Goal: Information Seeking & Learning: Learn about a topic

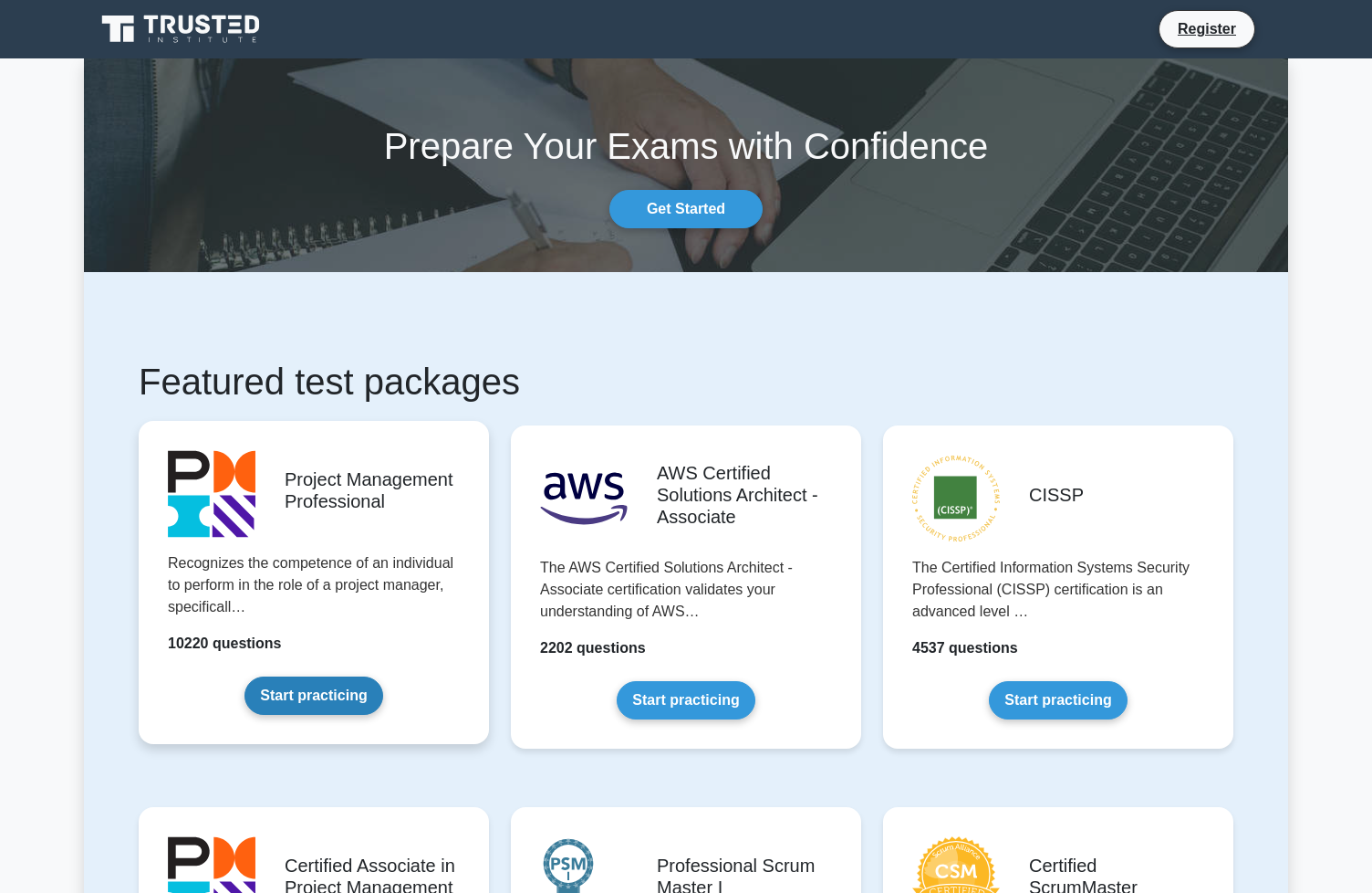
click at [270, 681] on link "Start practicing" at bounding box center [312, 695] width 137 height 39
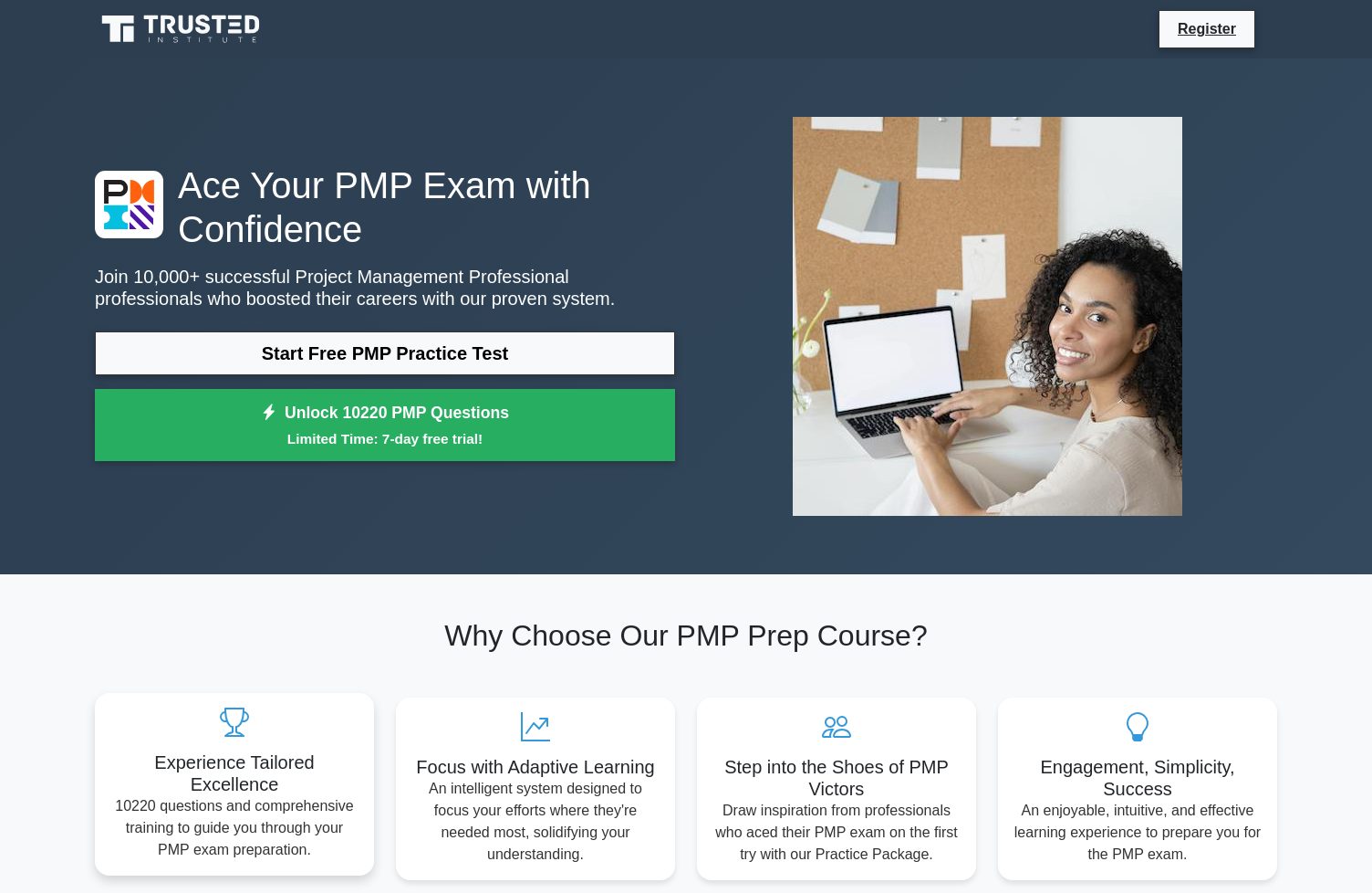
click at [279, 759] on div "Experience Tailored Excellence 10220 questions and comprehensive training to gu…" at bounding box center [234, 784] width 279 height 183
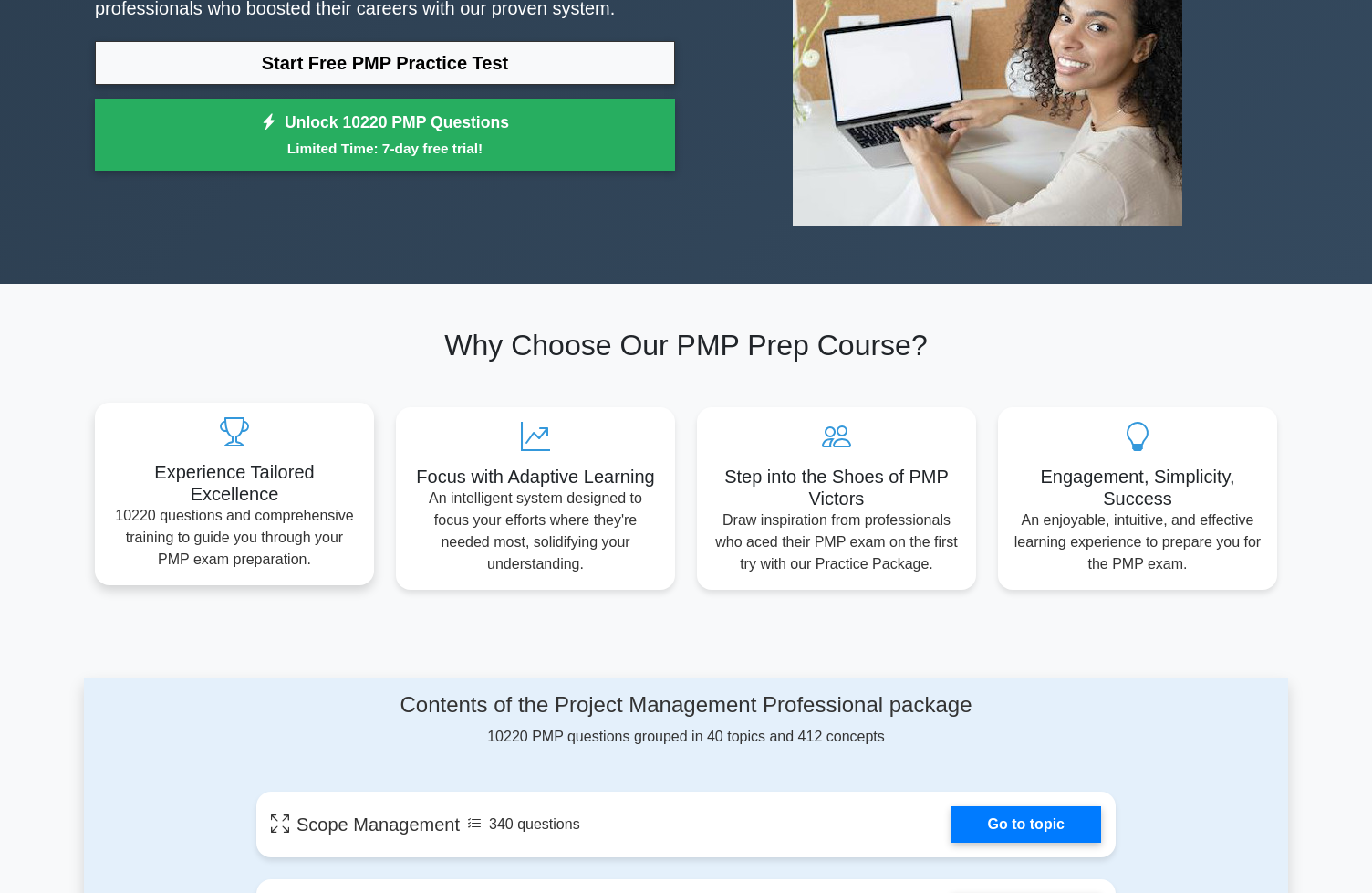
scroll to position [567, 0]
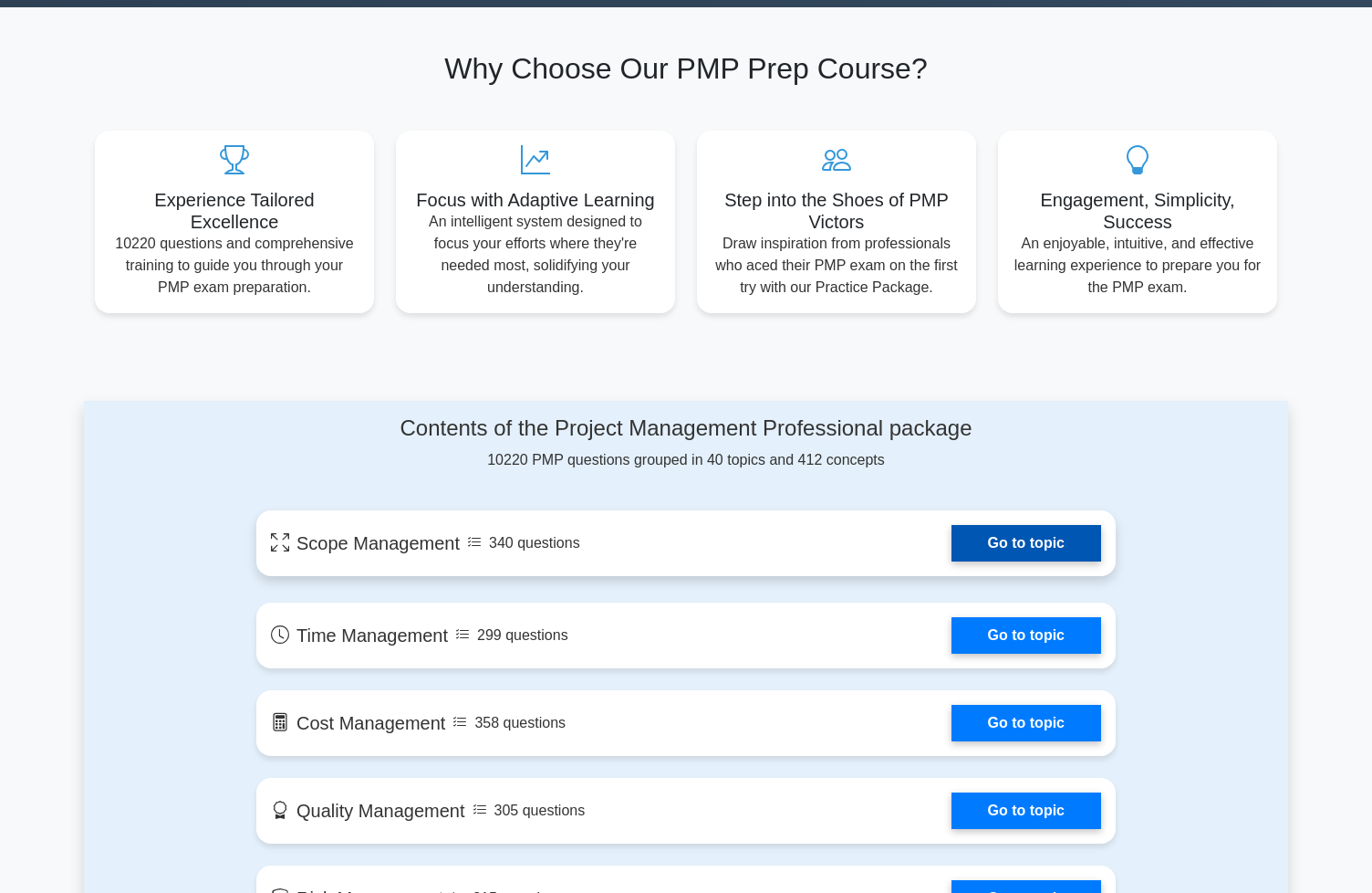
click at [1026, 559] on link "Go to topic" at bounding box center [1026, 543] width 149 height 37
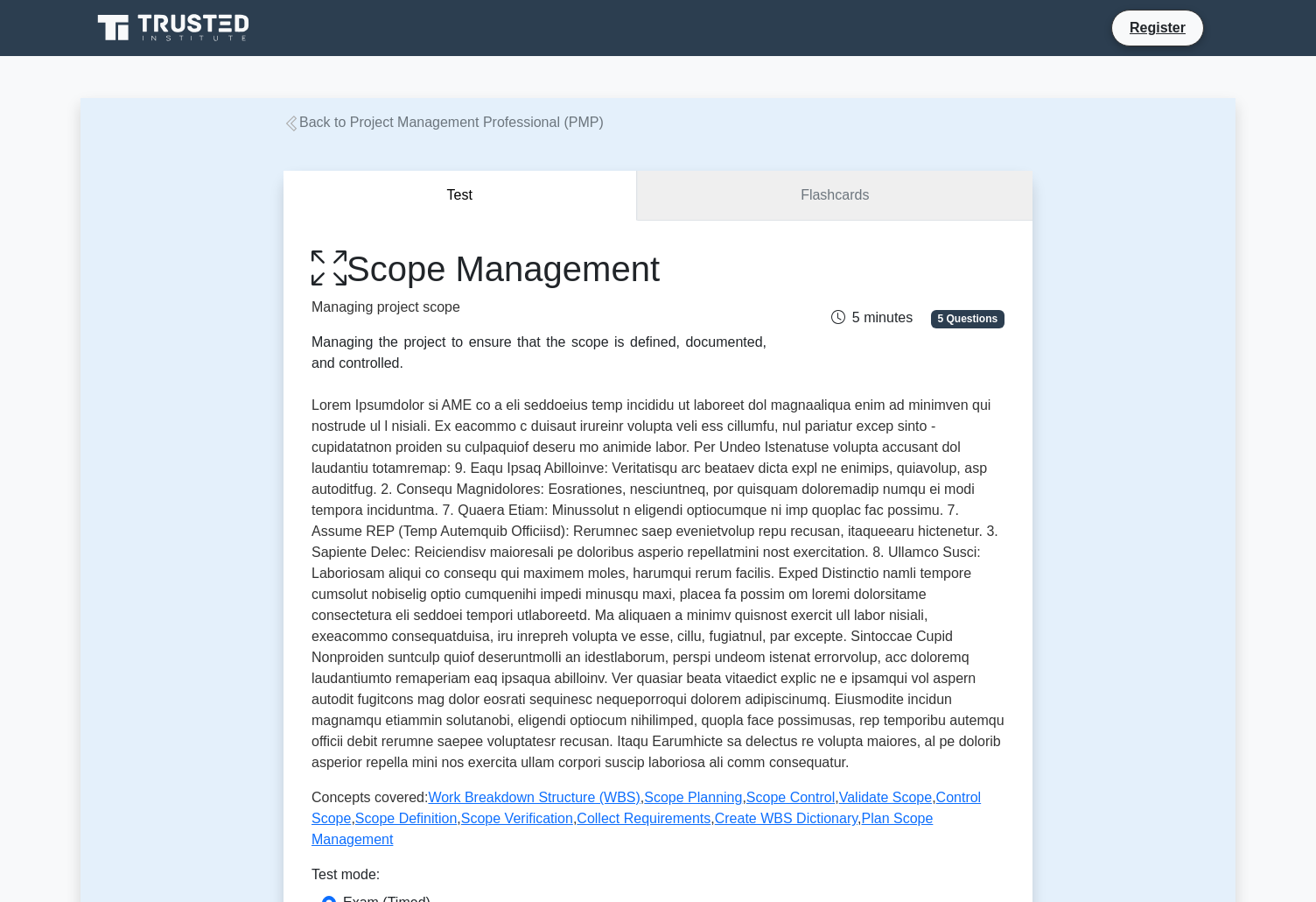
click at [792, 195] on link "Flashcards" at bounding box center [834, 195] width 395 height 50
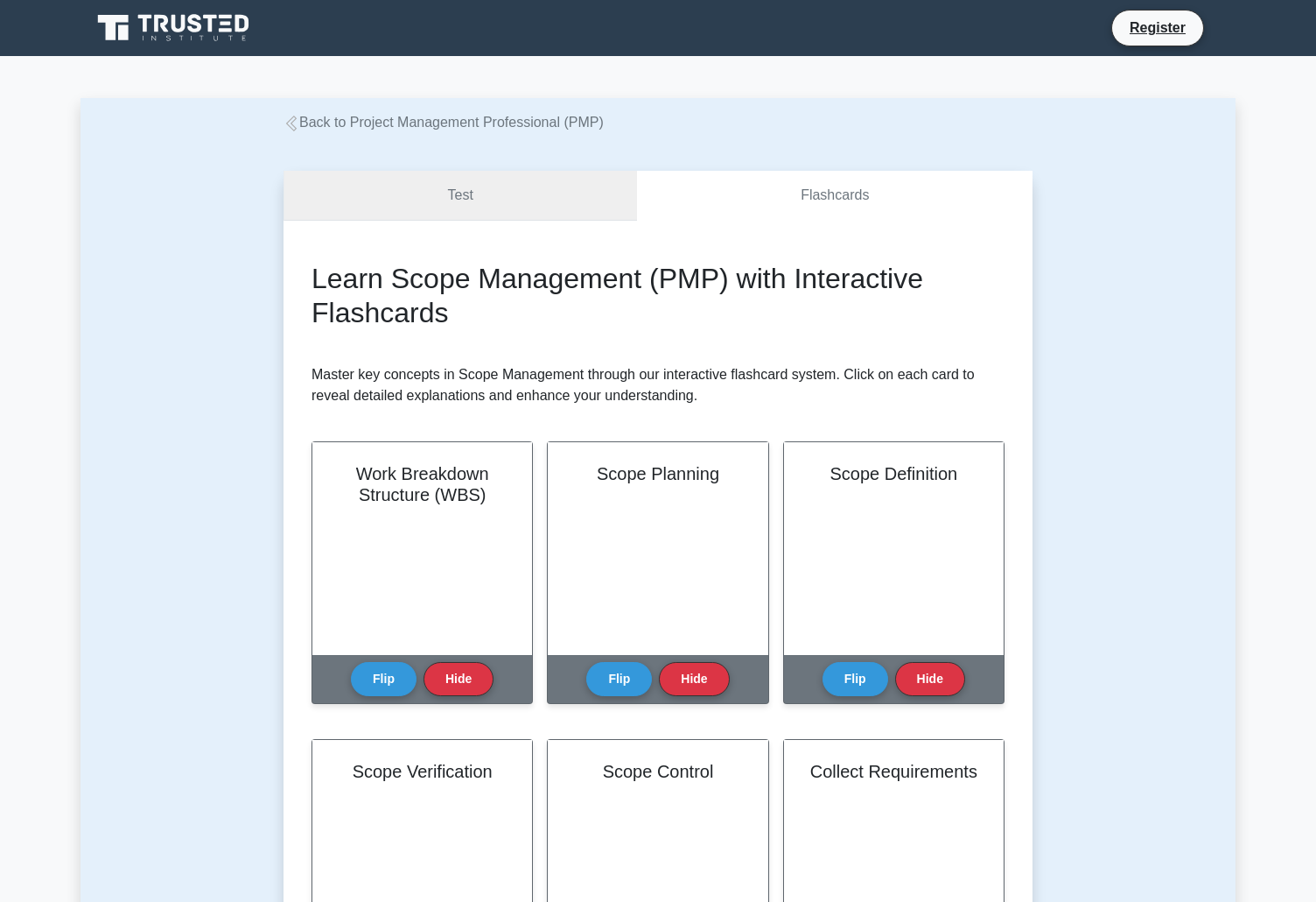
click at [540, 199] on link "Test" at bounding box center [460, 195] width 354 height 50
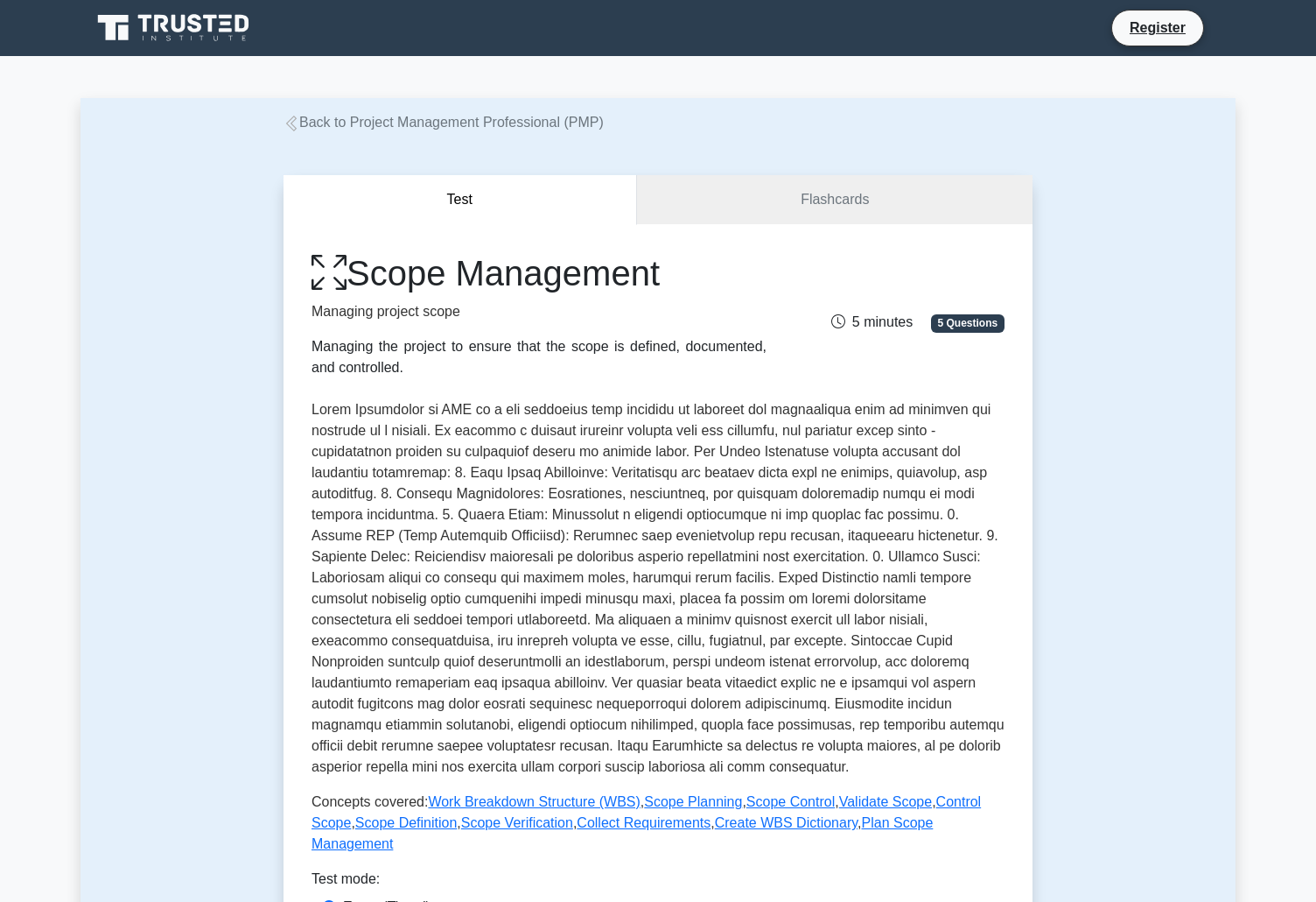
click at [383, 120] on link "Back to Project Management Professional (PMP)" at bounding box center [444, 122] width 320 height 15
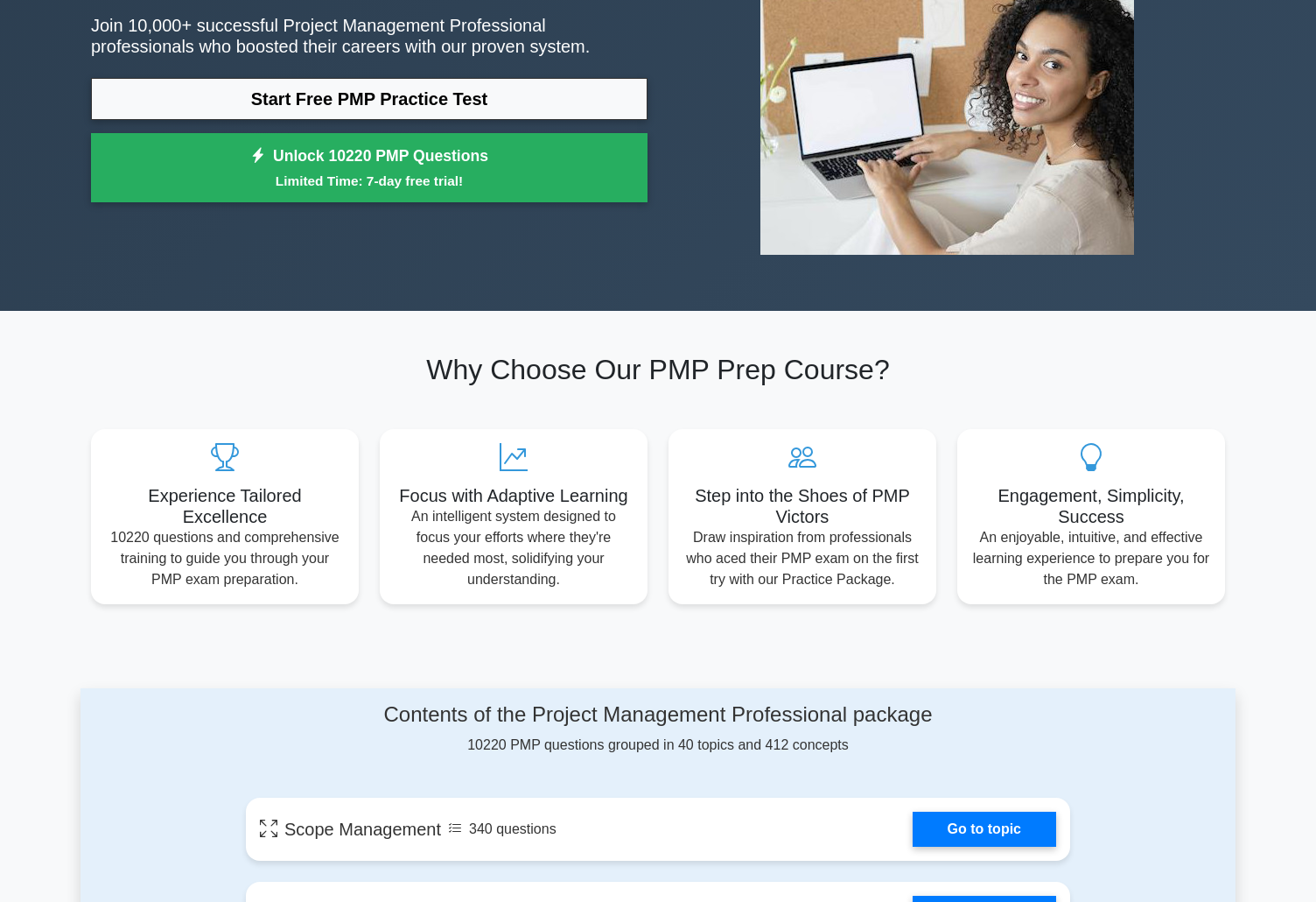
scroll to position [525, 0]
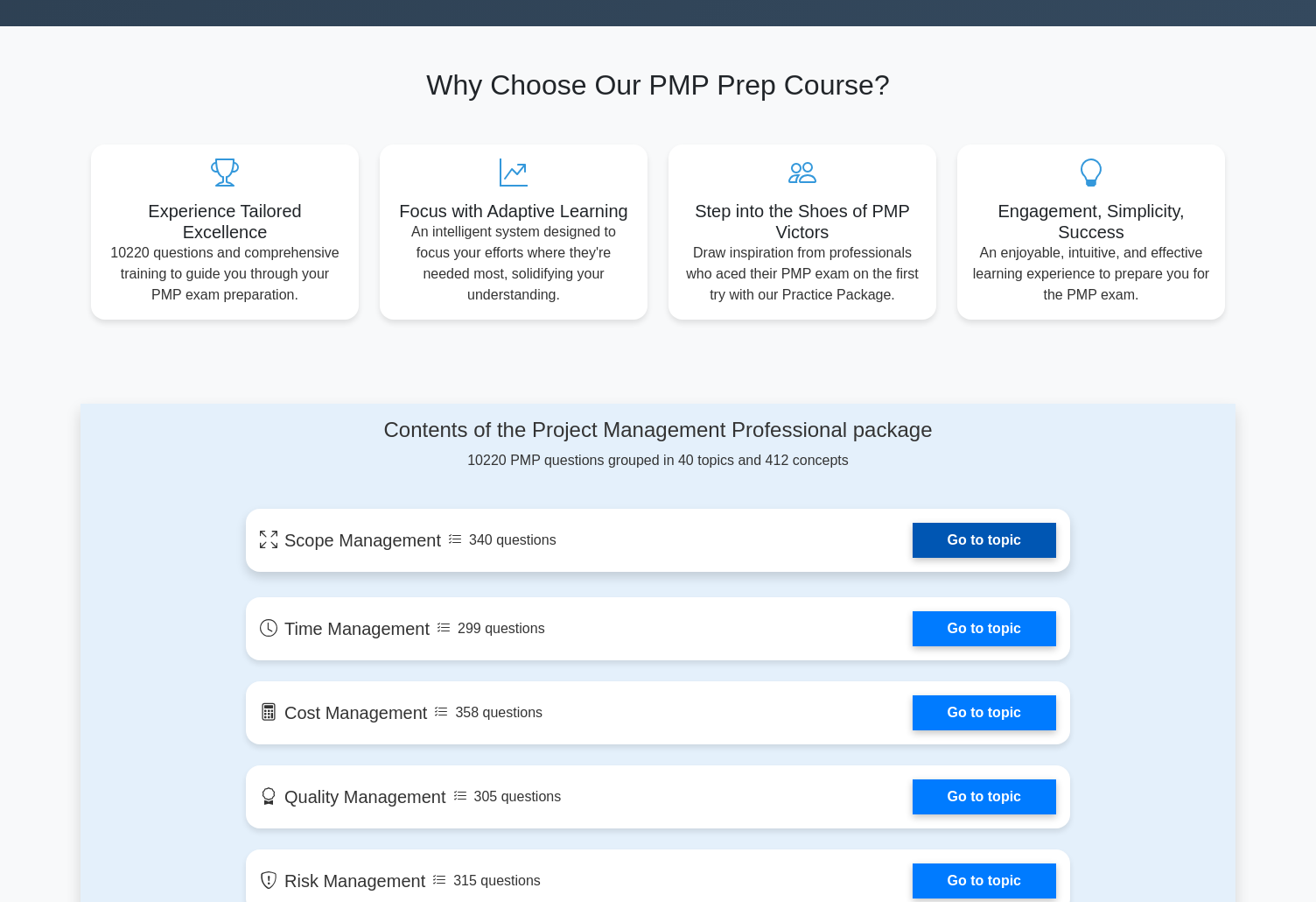
click at [952, 541] on link "Go to topic" at bounding box center [984, 540] width 143 height 35
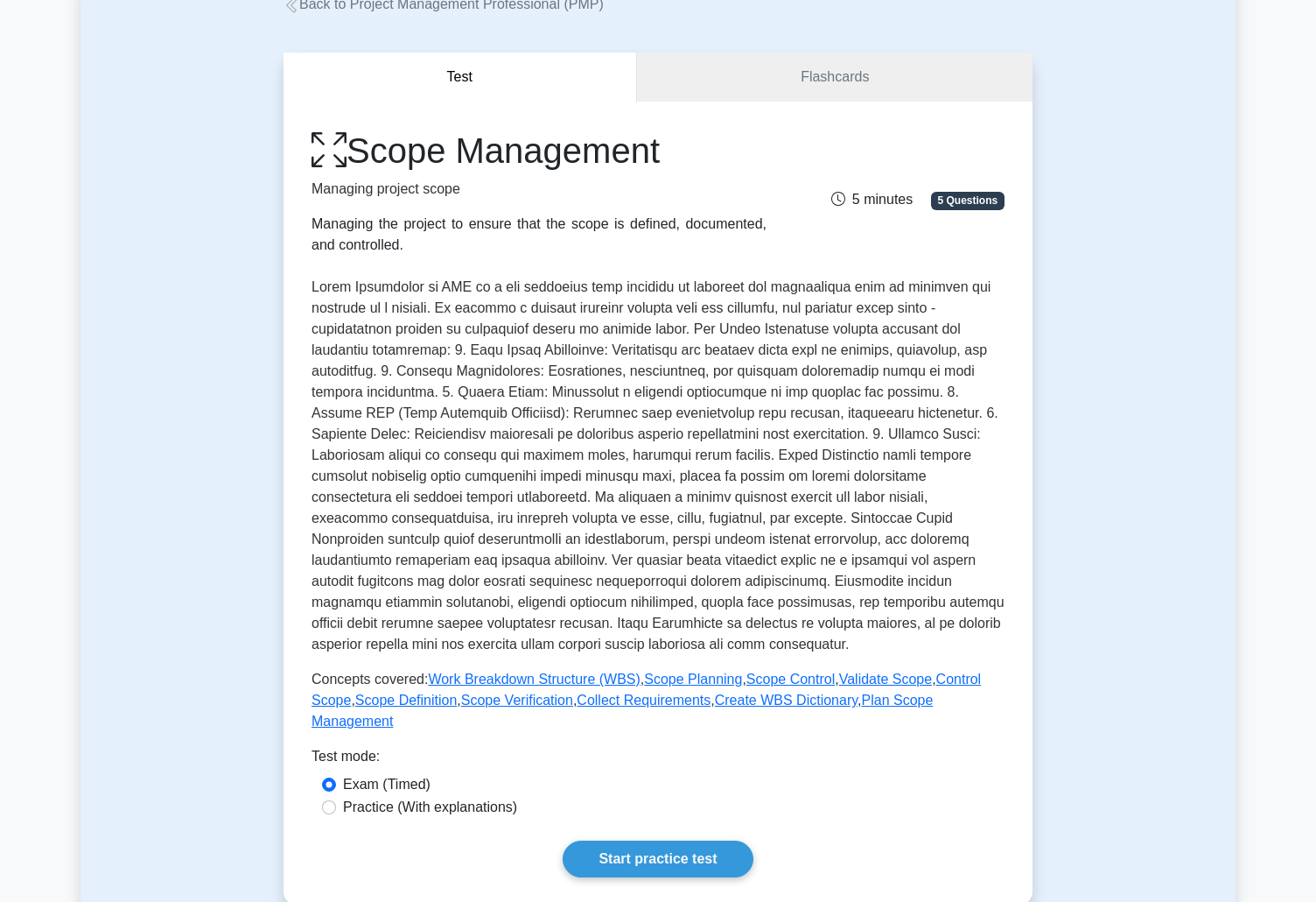
scroll to position [123, 0]
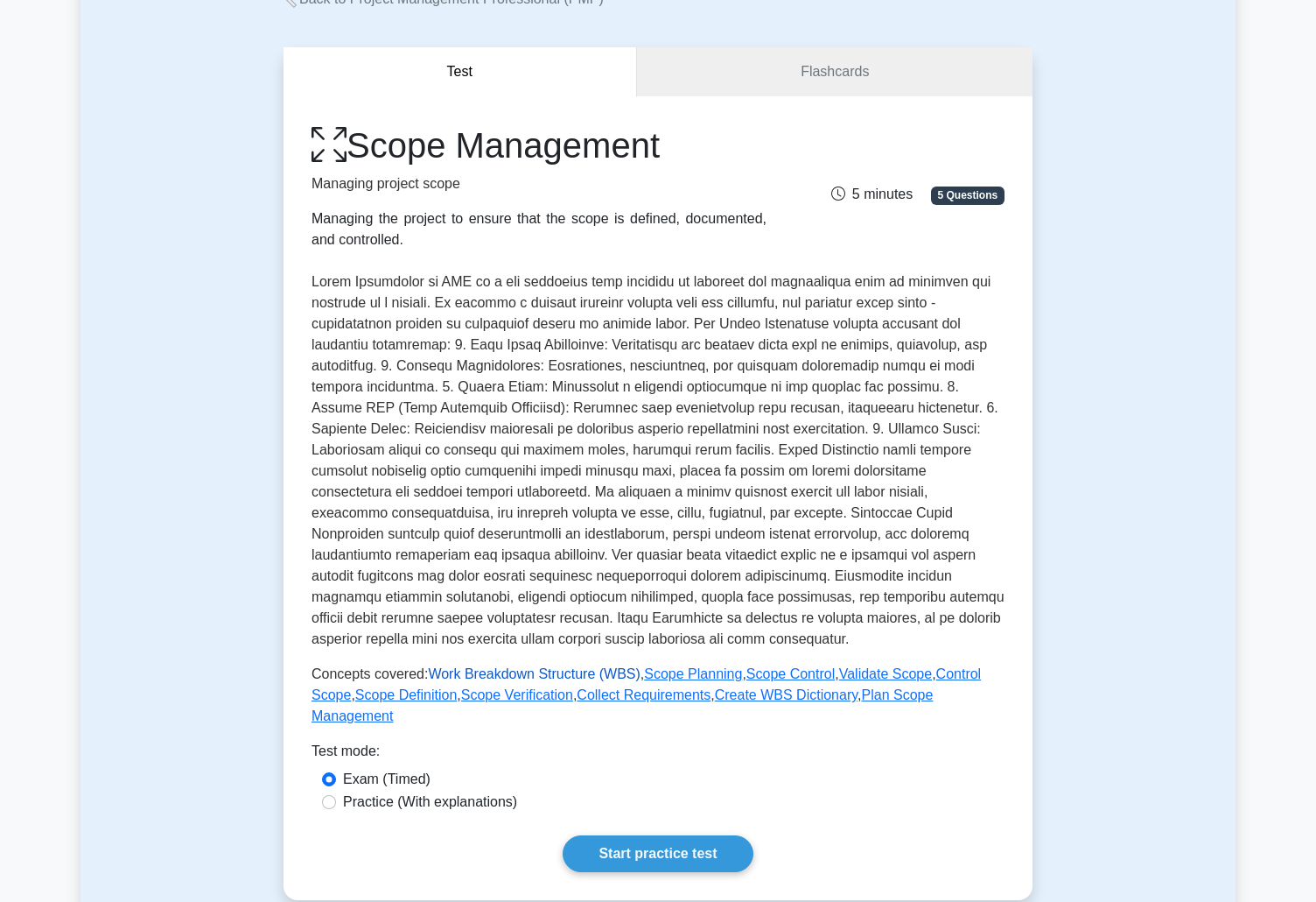
click at [525, 678] on link "Work Breakdown Structure (WBS)" at bounding box center [533, 674] width 211 height 15
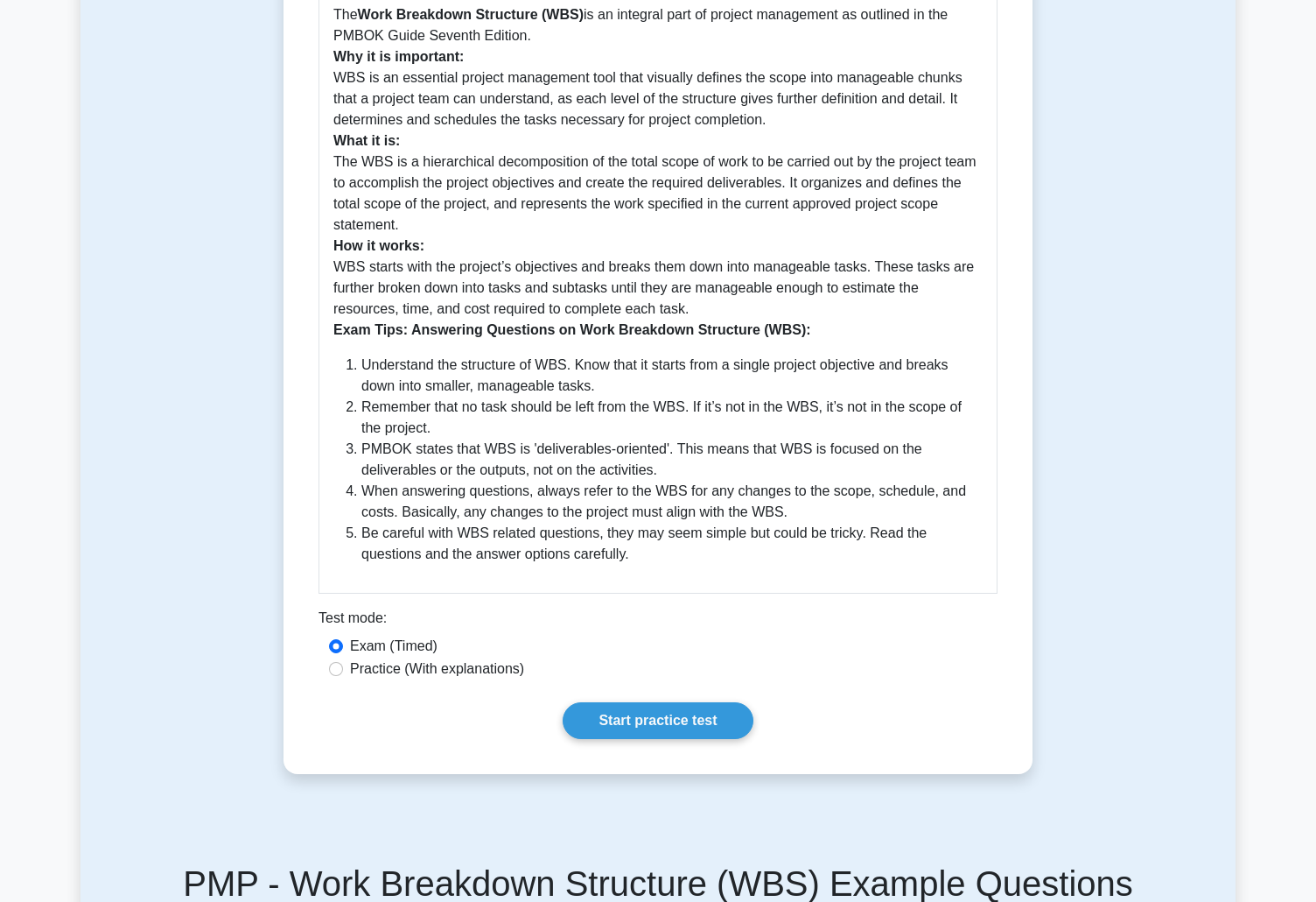
scroll to position [603, 0]
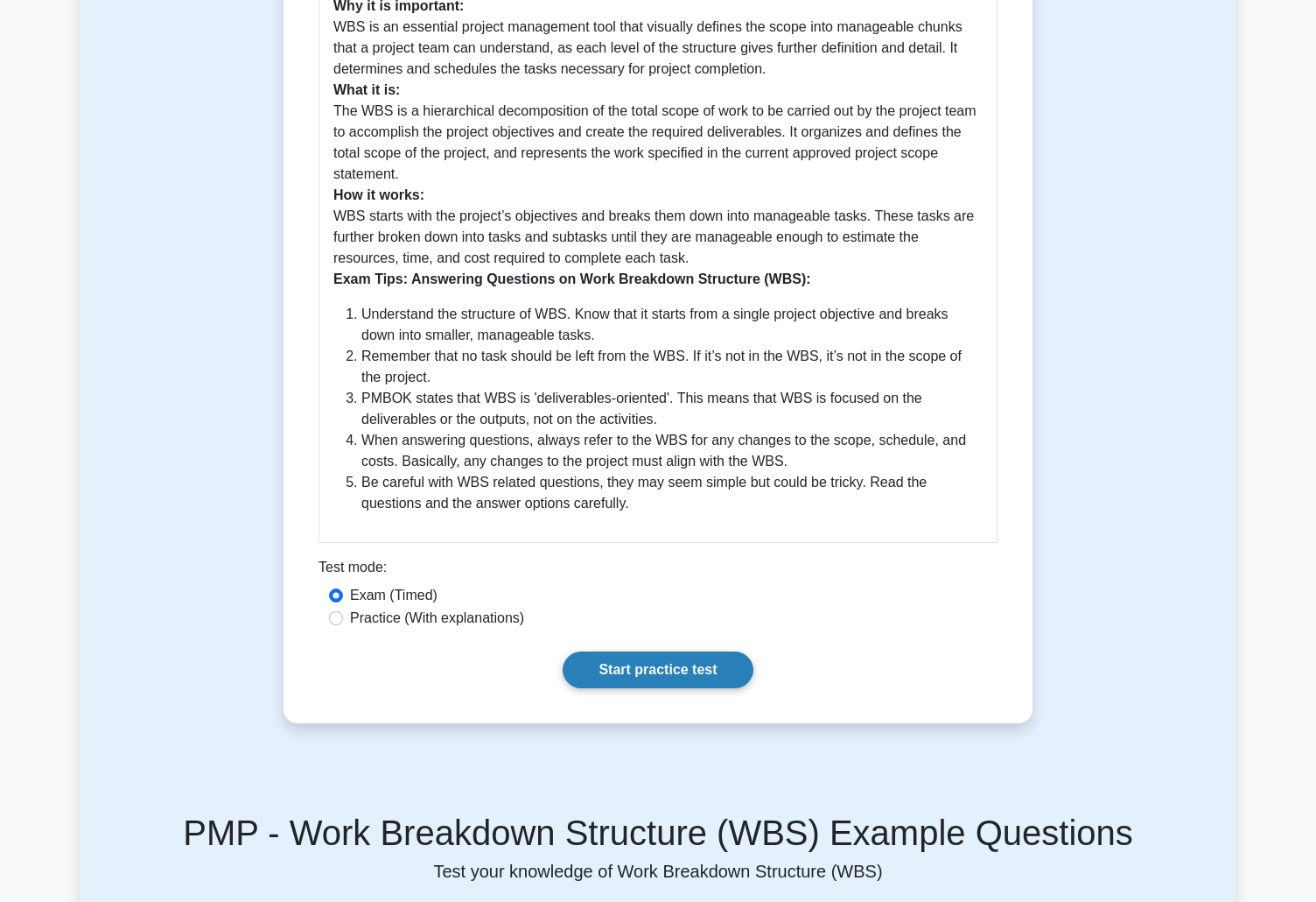
click at [664, 672] on link "Start practice test" at bounding box center [658, 670] width 190 height 37
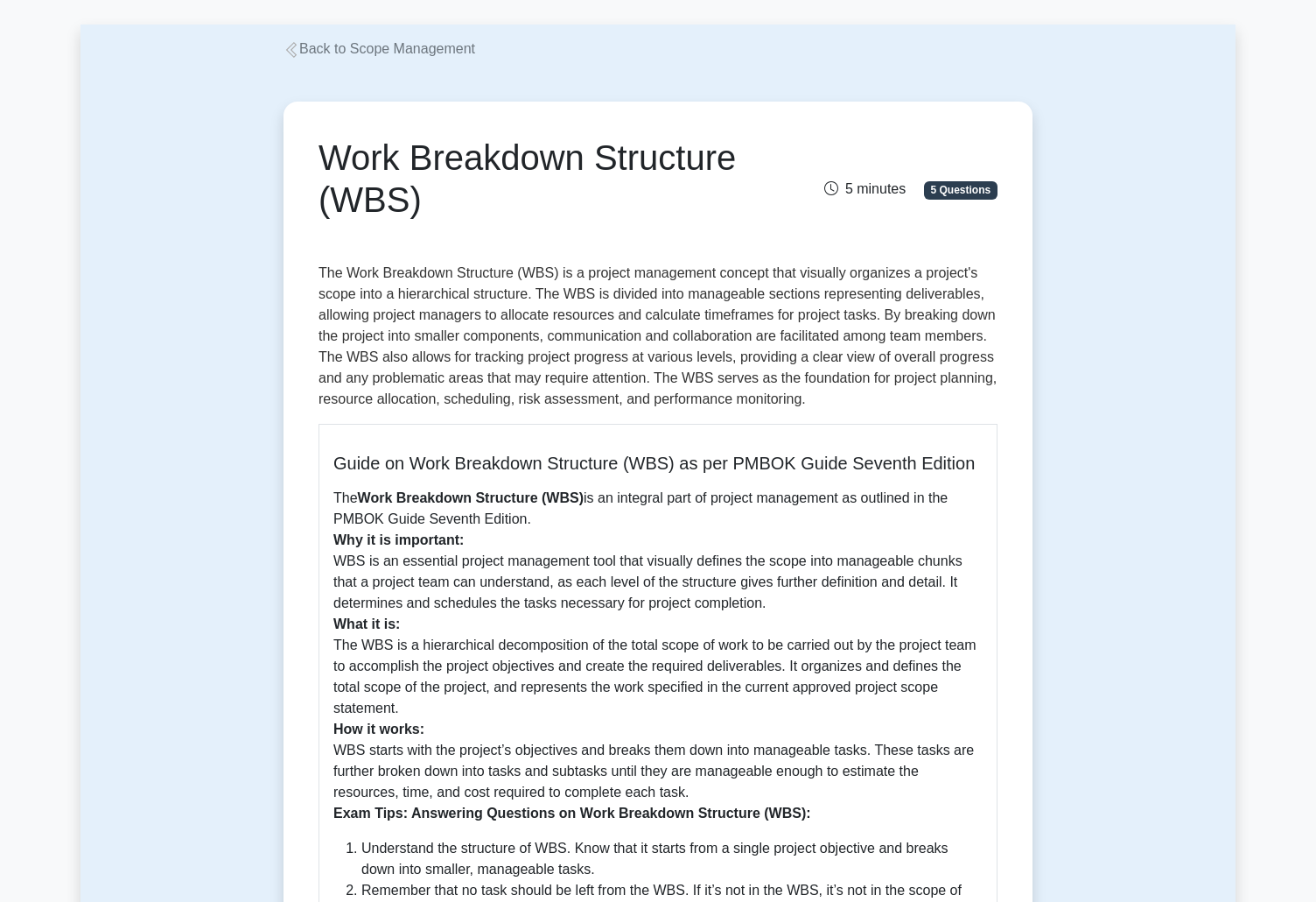
scroll to position [0, 0]
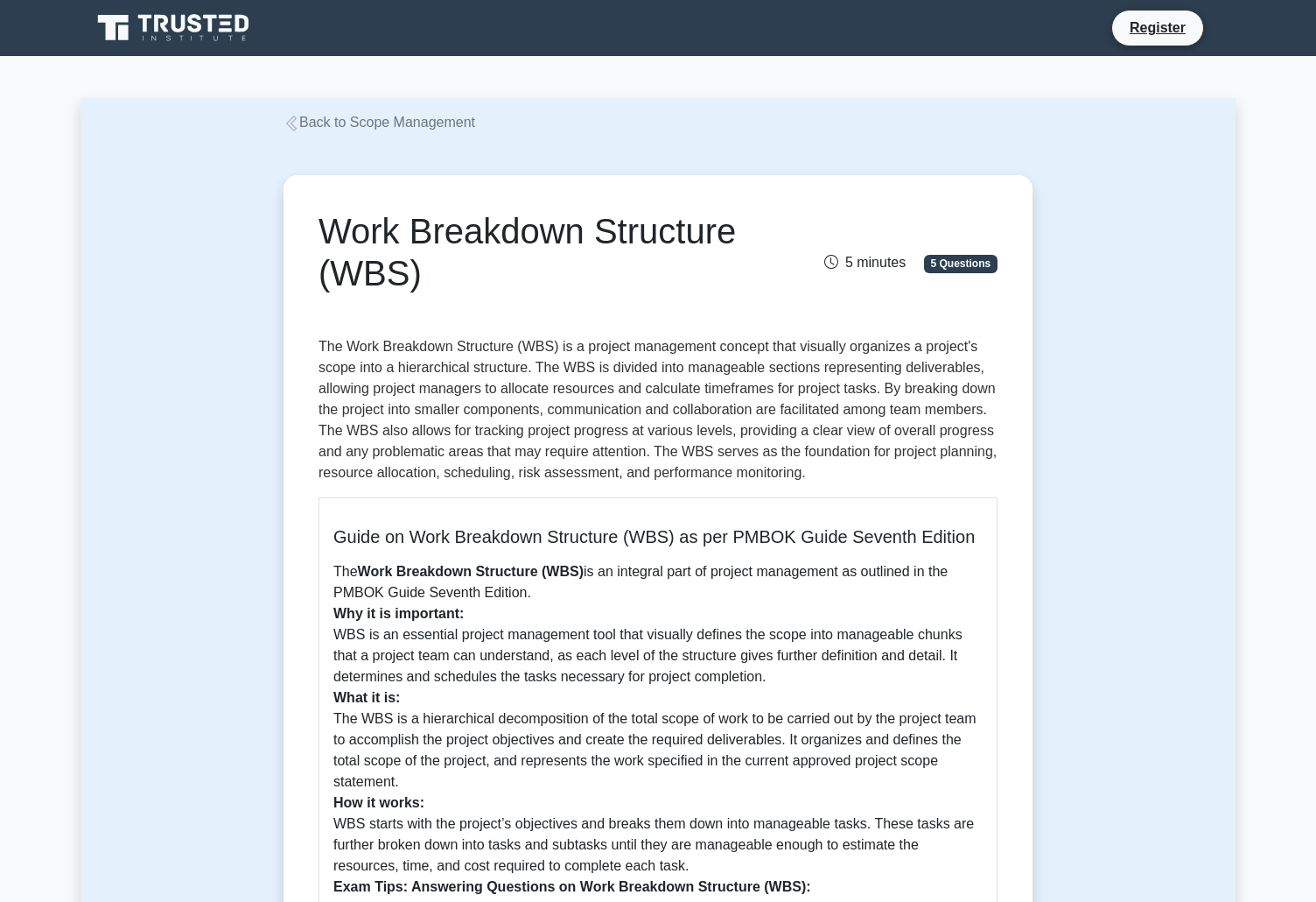
click at [190, 871] on div "Work Breakdown Structure (WBS) 5 minutes 5 Questions Guide on Work Breakdown St…" at bounding box center [658, 752] width 1156 height 1240
